Goal: Task Accomplishment & Management: Manage account settings

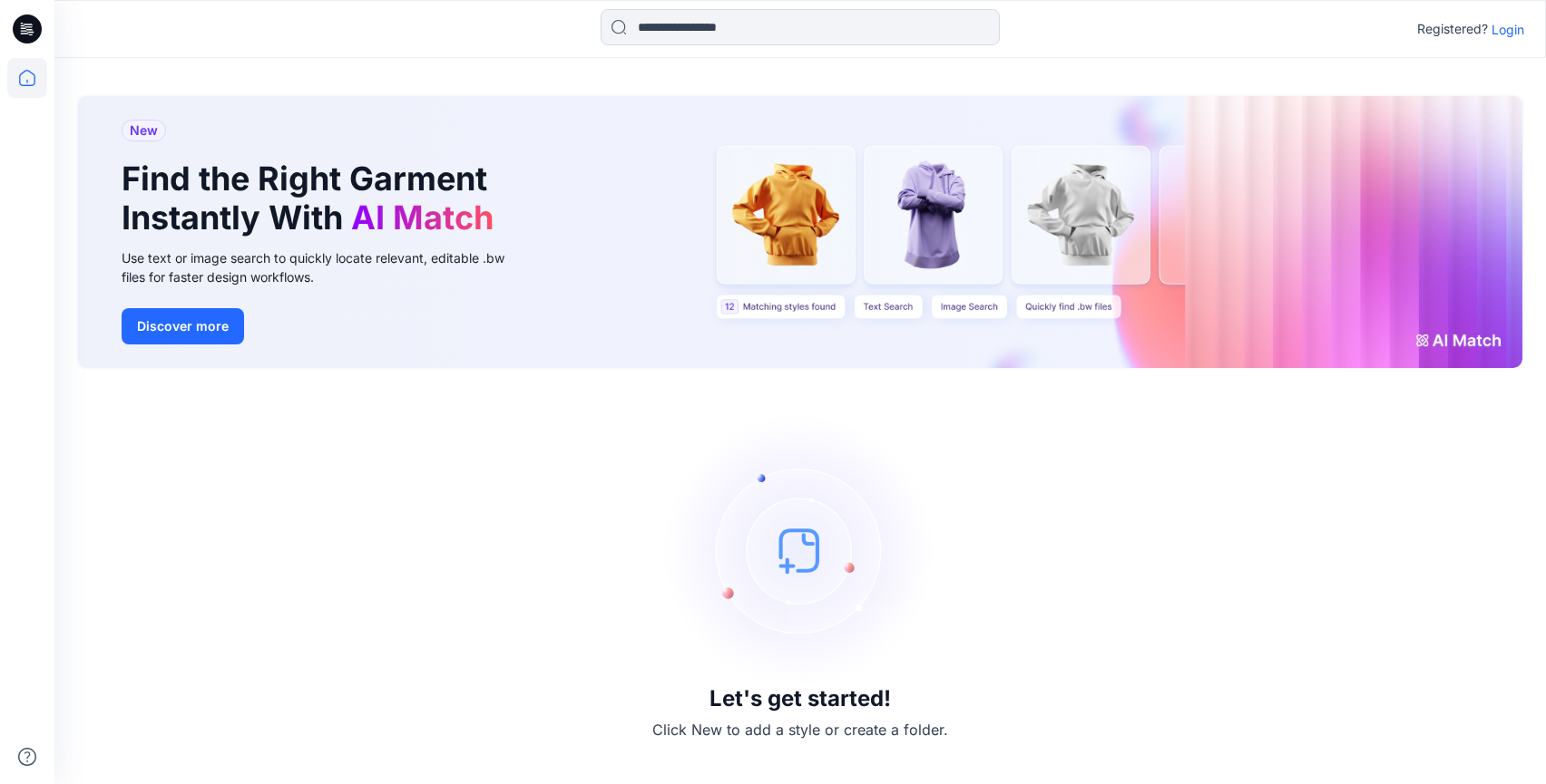
click at [17, 30] on icon at bounding box center [27, 28] width 29 height 29
click at [1503, 27] on p "Login" at bounding box center [1507, 29] width 32 height 19
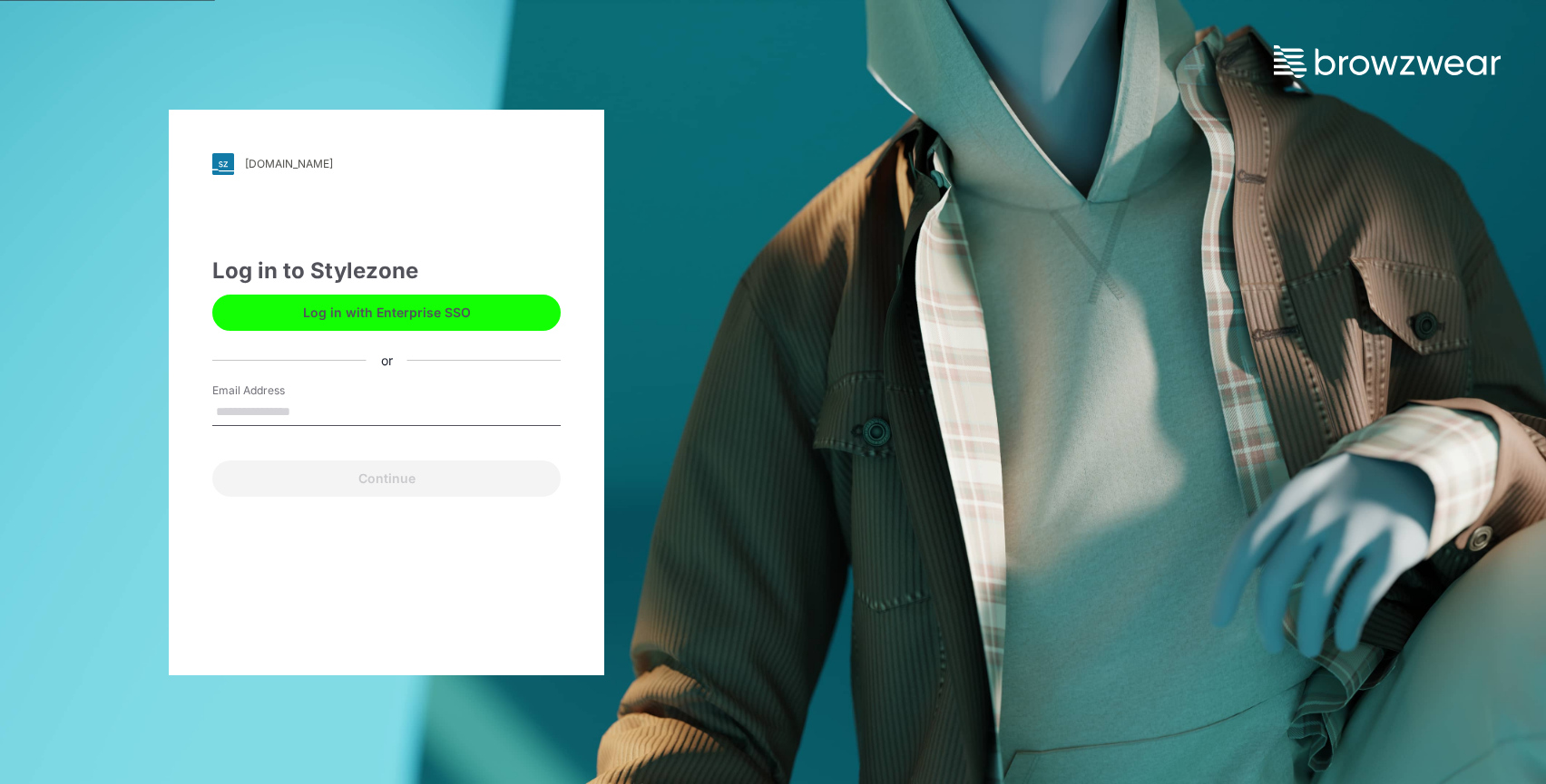
click at [332, 411] on input "Email Address" at bounding box center [386, 412] width 349 height 28
type input "**********"
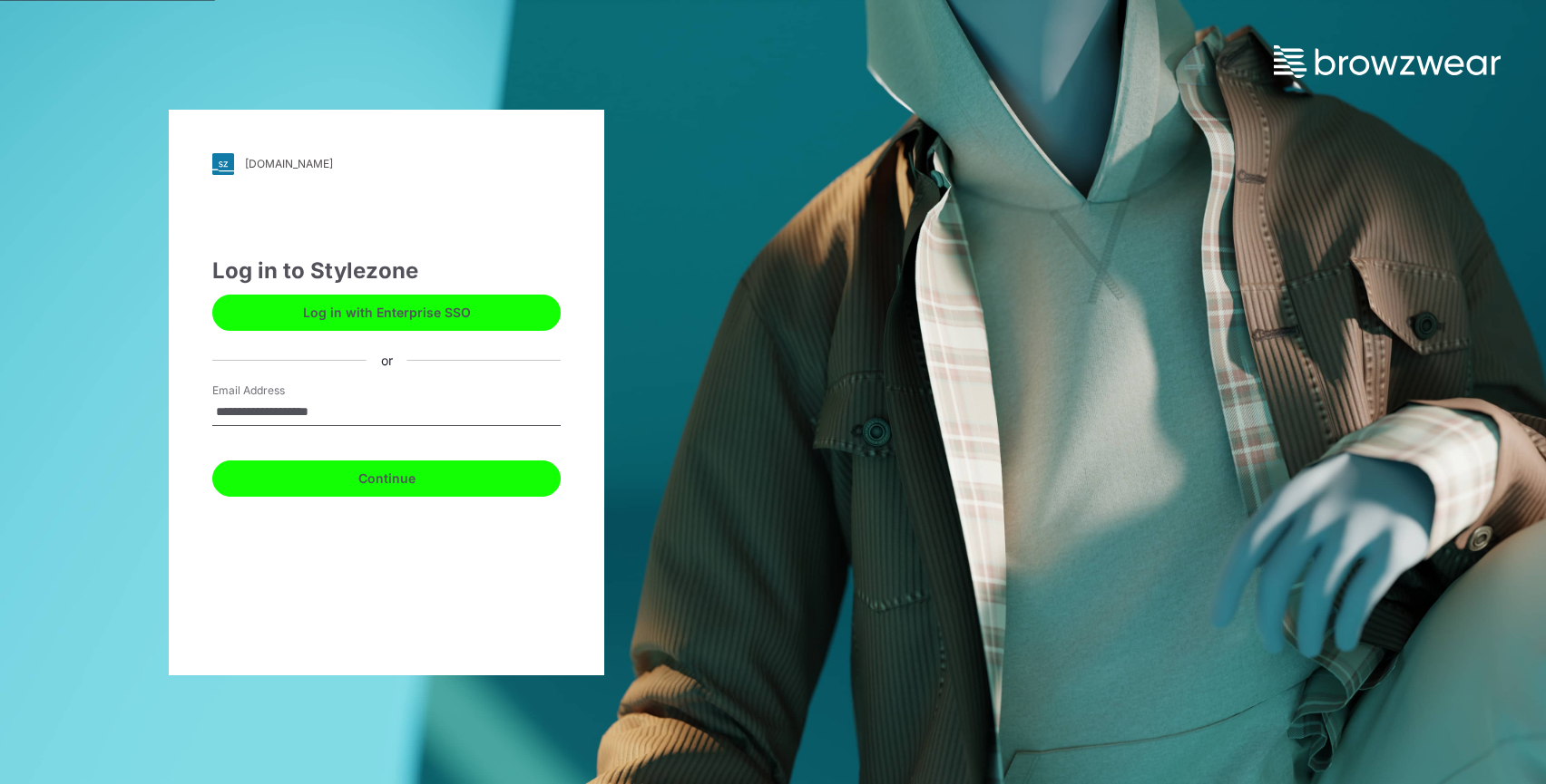
click at [375, 477] on button "Continue" at bounding box center [386, 478] width 349 height 36
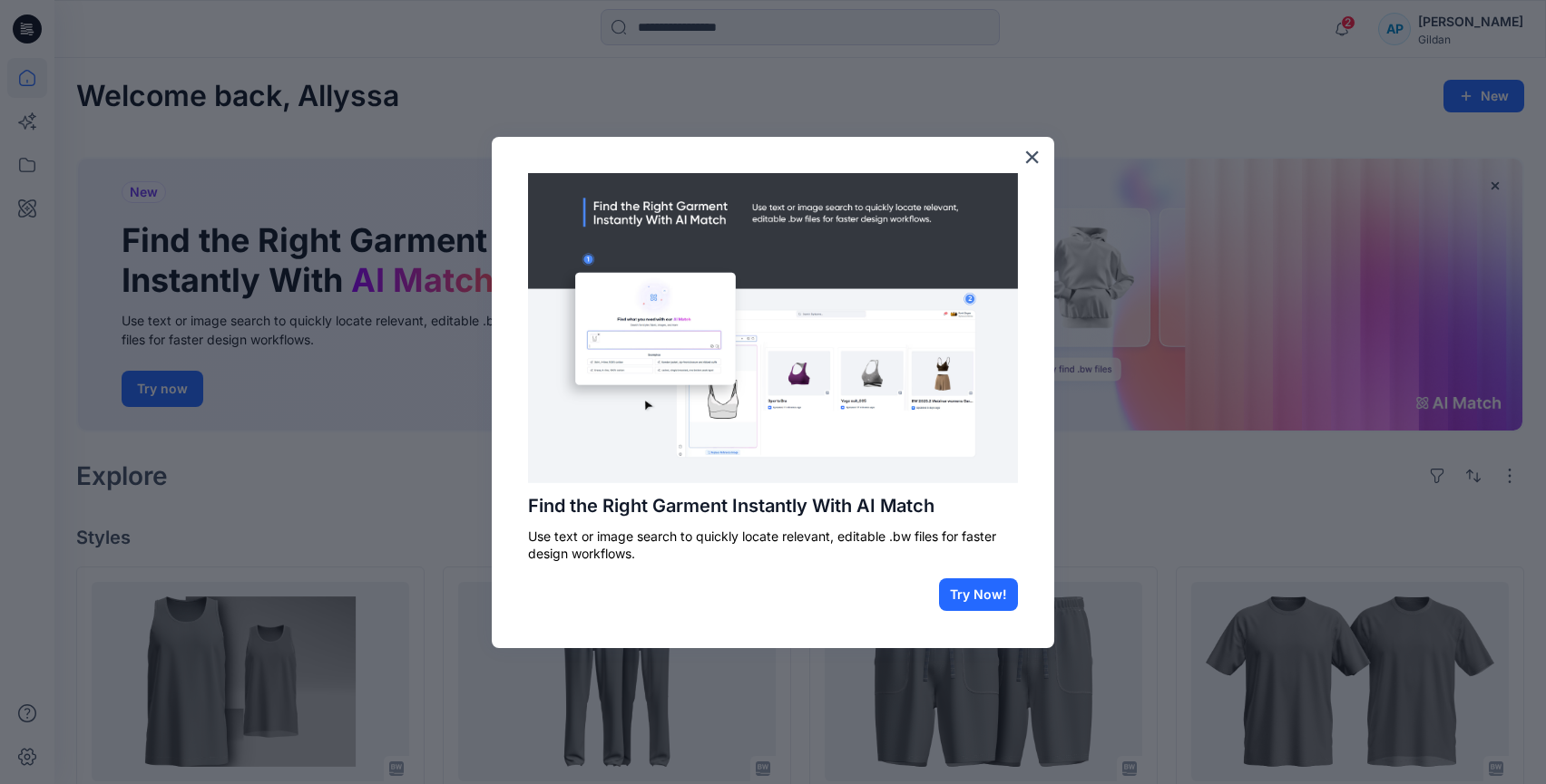
click at [1021, 160] on div "Find the Right Garment Instantly With AI Match Use text or image search to quic…" at bounding box center [773, 392] width 562 height 512
click at [1036, 153] on button "×" at bounding box center [1032, 157] width 17 height 29
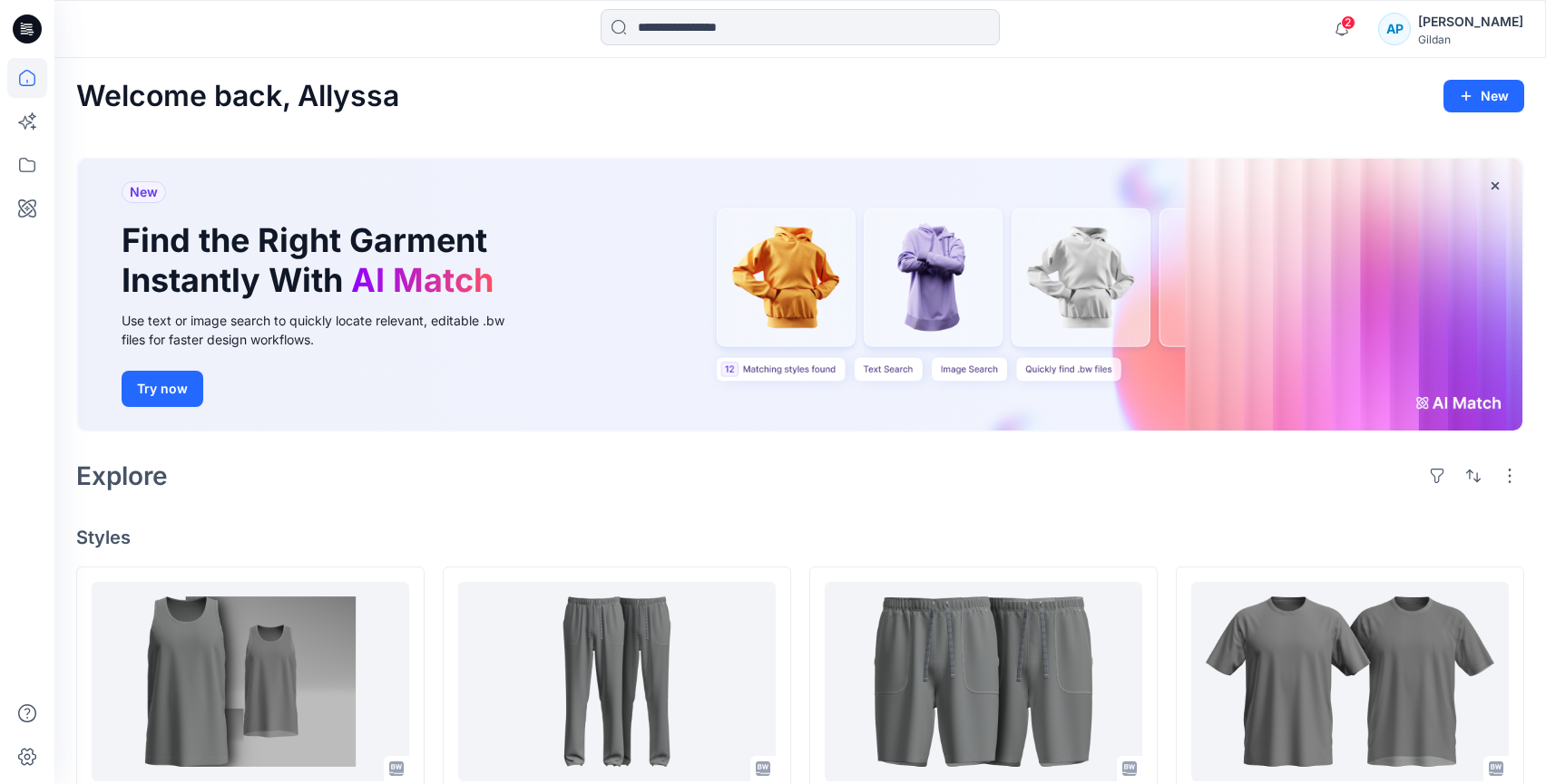
click at [27, 32] on icon at bounding box center [25, 32] width 9 height 1
click at [33, 754] on icon at bounding box center [27, 757] width 18 height 17
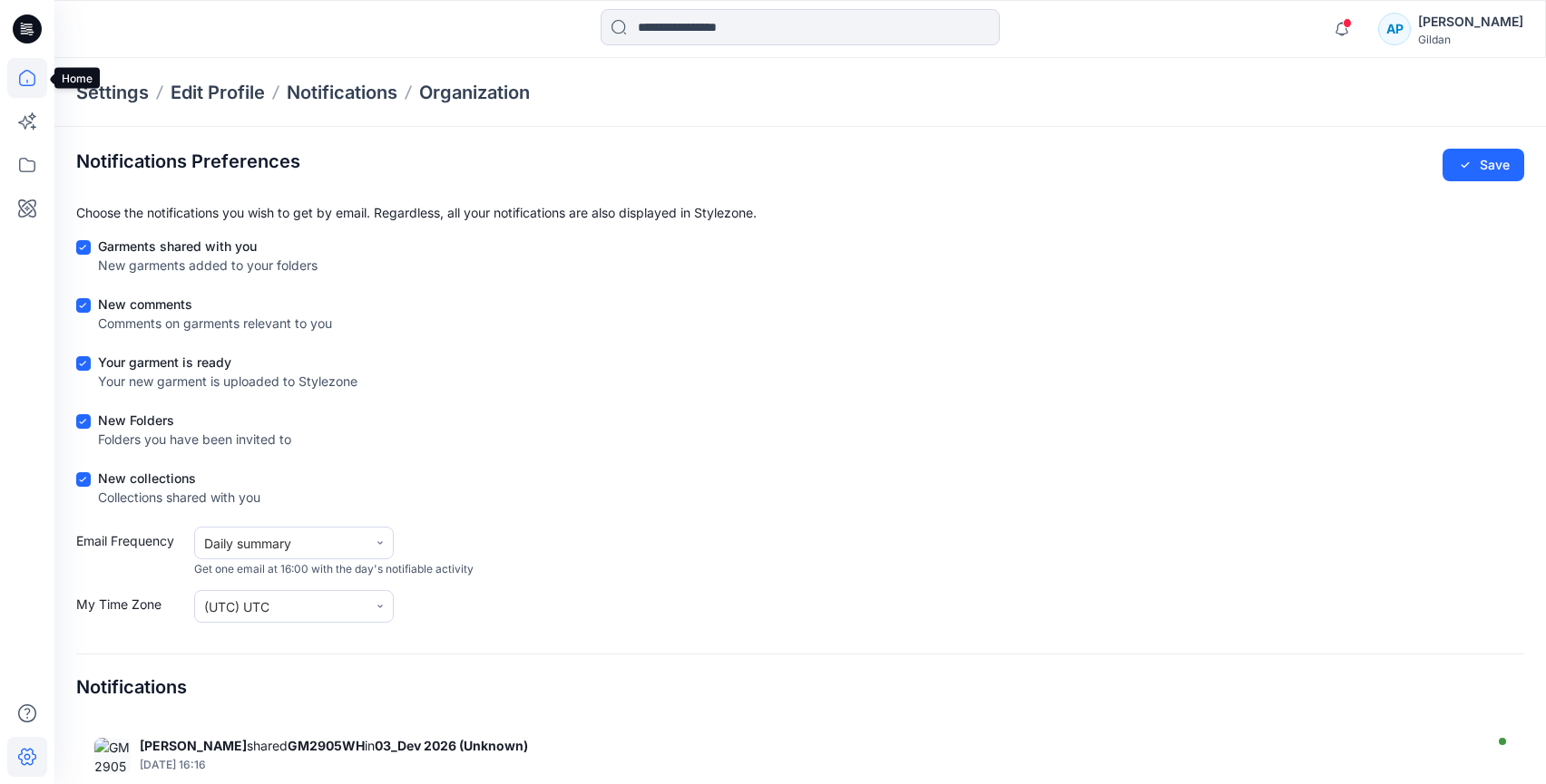
click at [20, 72] on icon at bounding box center [28, 78] width 40 height 40
